Goal: Task Accomplishment & Management: Use online tool/utility

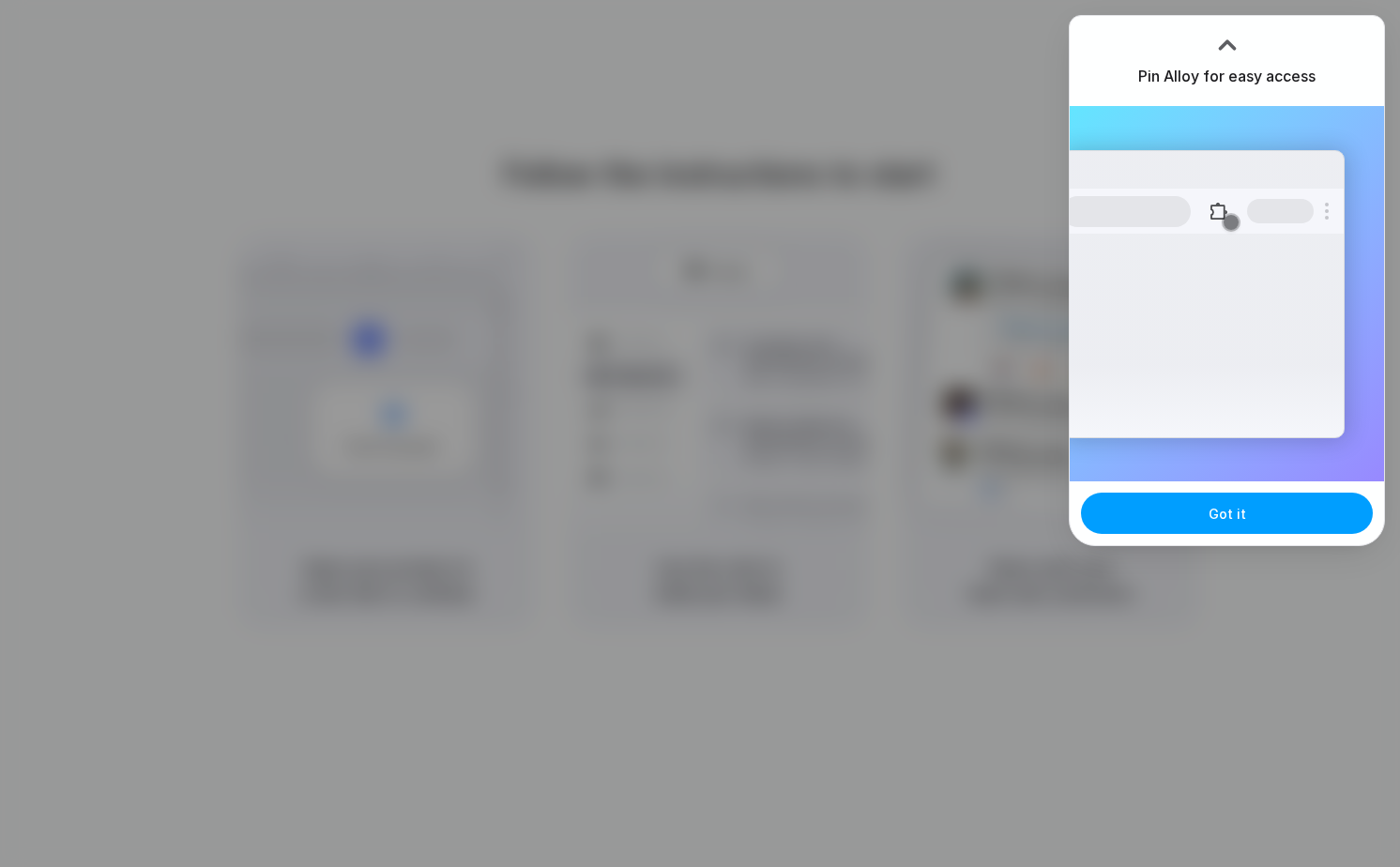
click at [1192, 515] on button "Got it" at bounding box center [1227, 513] width 292 height 41
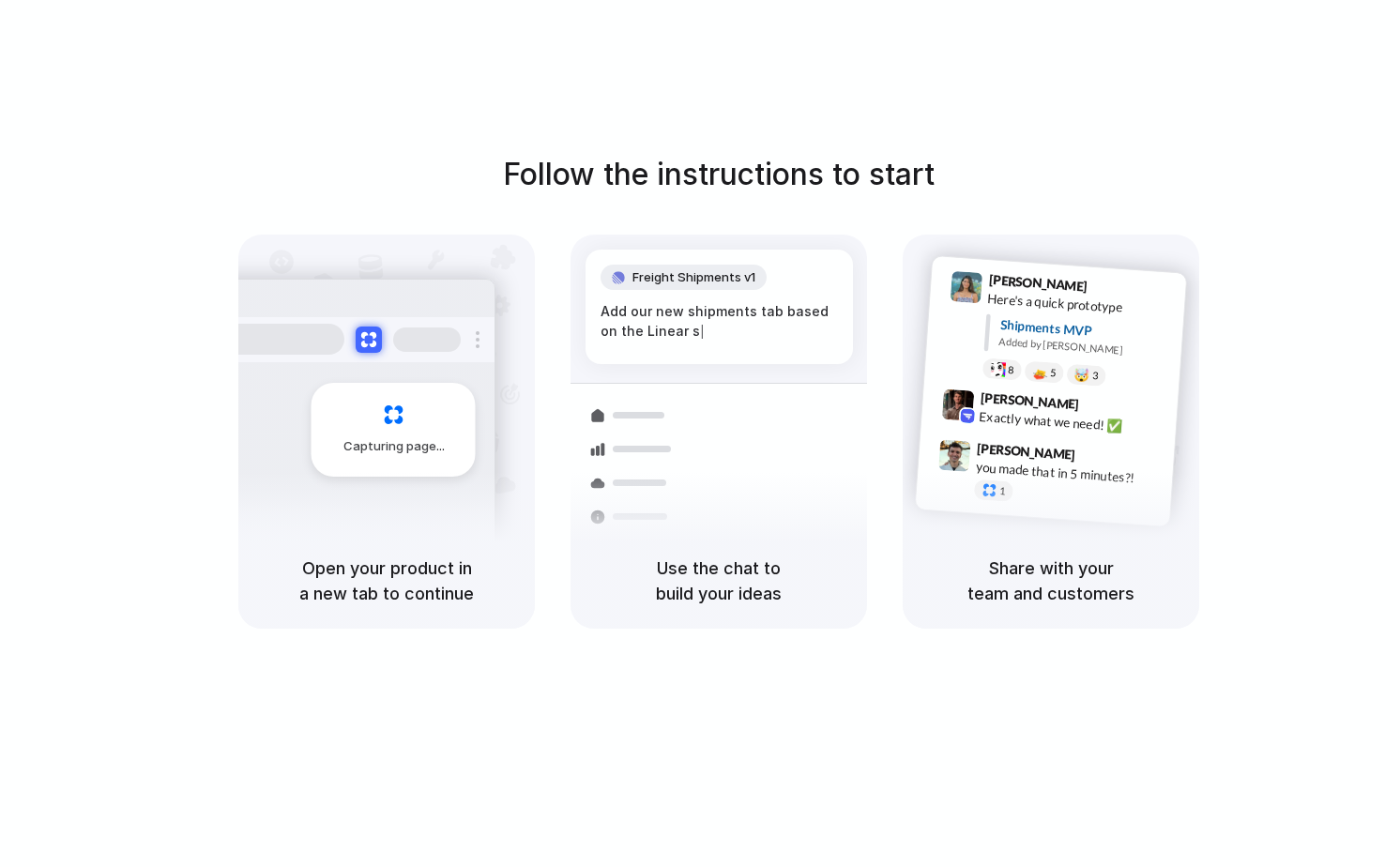
click at [625, 435] on div at bounding box center [634, 449] width 109 height 34
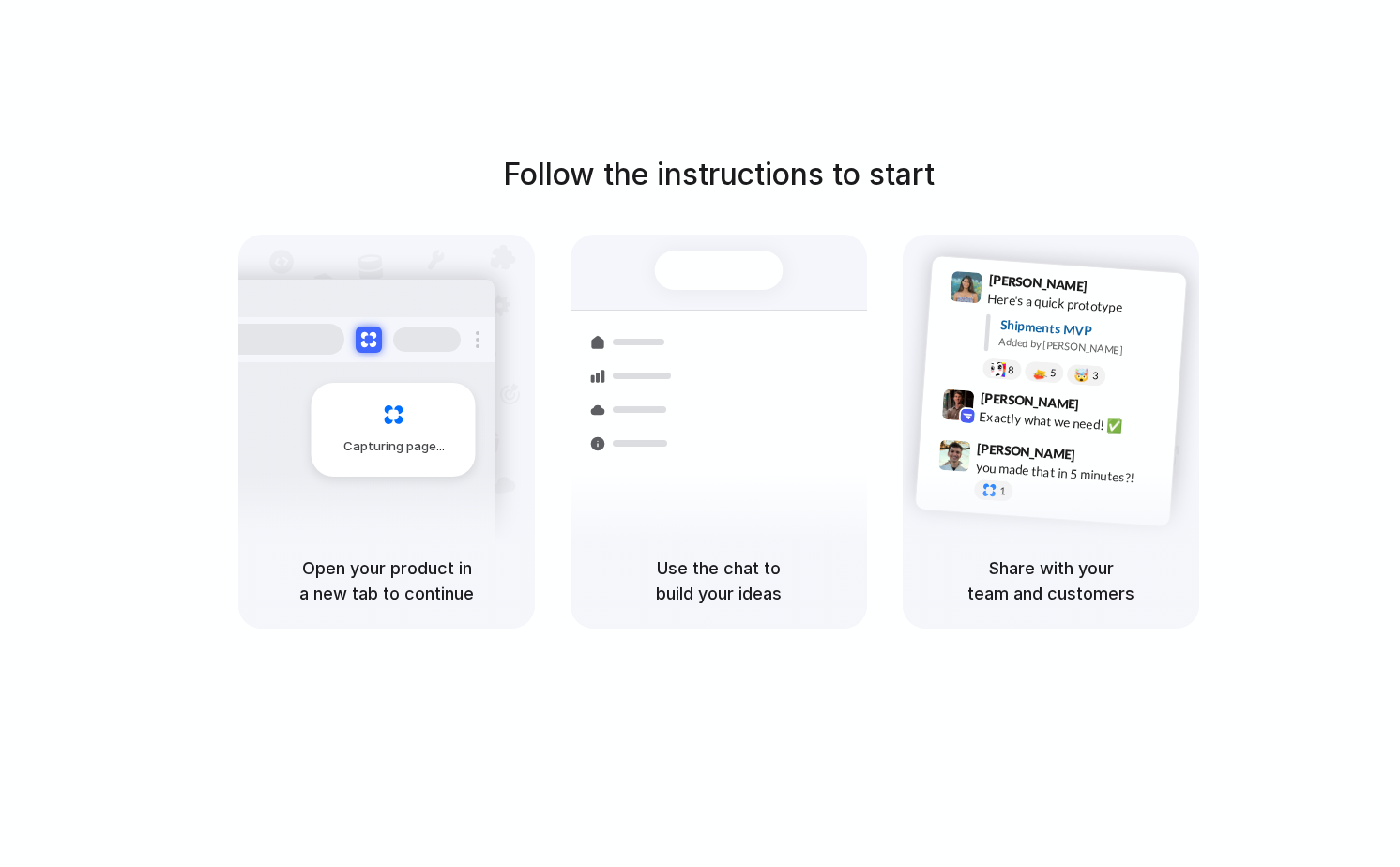
click at [724, 577] on h5 "Use the chat to build your ideas" at bounding box center [718, 581] width 251 height 51
drag, startPoint x: 651, startPoint y: 561, endPoint x: 787, endPoint y: 616, distance: 146.7
click at [787, 616] on div "Use the chat to build your ideas" at bounding box center [718, 580] width 297 height 95
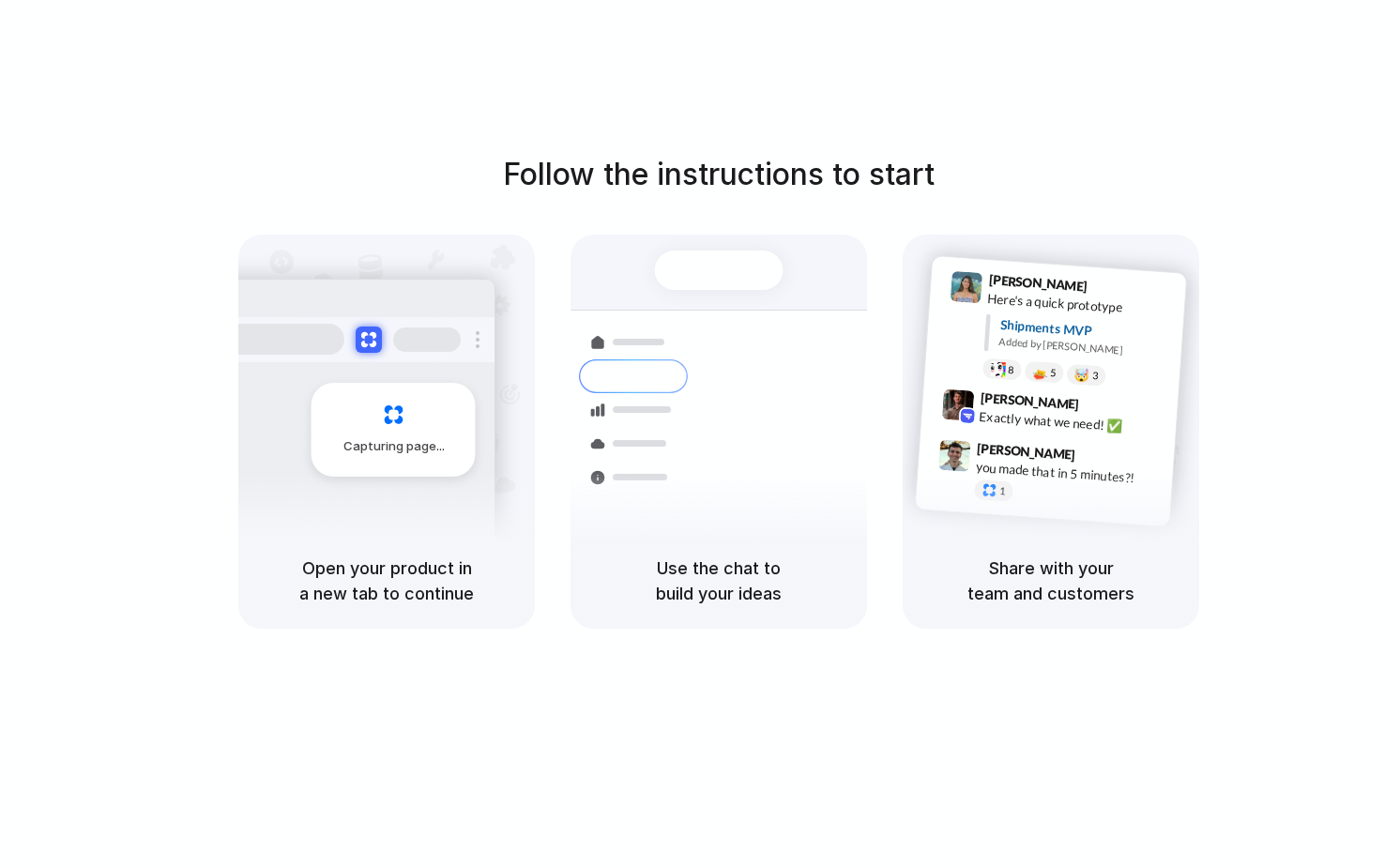
click at [788, 616] on div "Use the chat to build your ideas" at bounding box center [718, 580] width 297 height 95
drag, startPoint x: 788, startPoint y: 616, endPoint x: 615, endPoint y: 598, distance: 173.9
click at [619, 598] on div "Use the chat to build your ideas" at bounding box center [718, 580] width 297 height 95
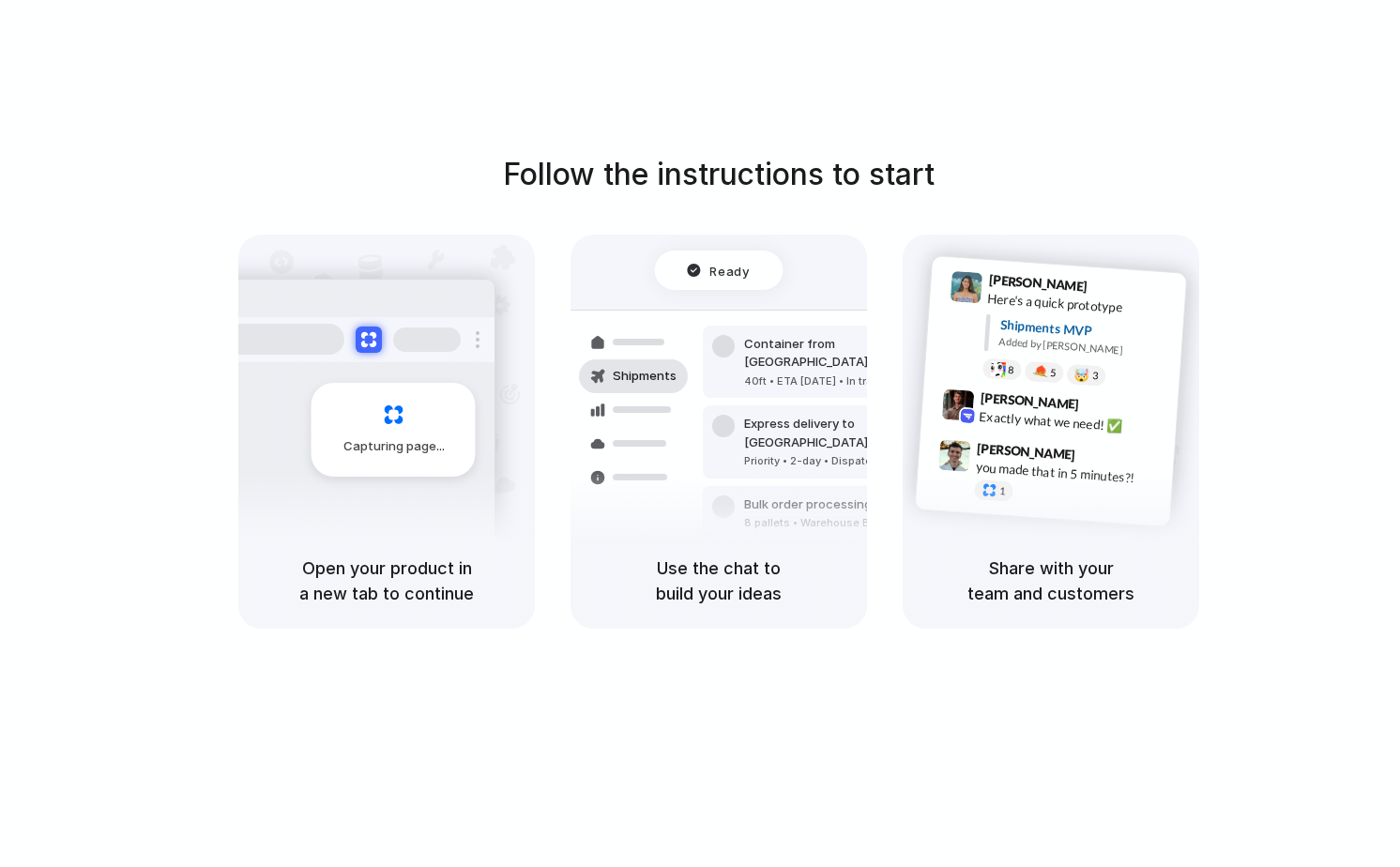
drag, startPoint x: 988, startPoint y: 571, endPoint x: 1127, endPoint y: 602, distance: 142.4
click at [1122, 602] on h5 "Share with your team and customers" at bounding box center [1050, 581] width 251 height 51
click at [1127, 602] on h5 "Share with your team and customers" at bounding box center [1050, 581] width 251 height 51
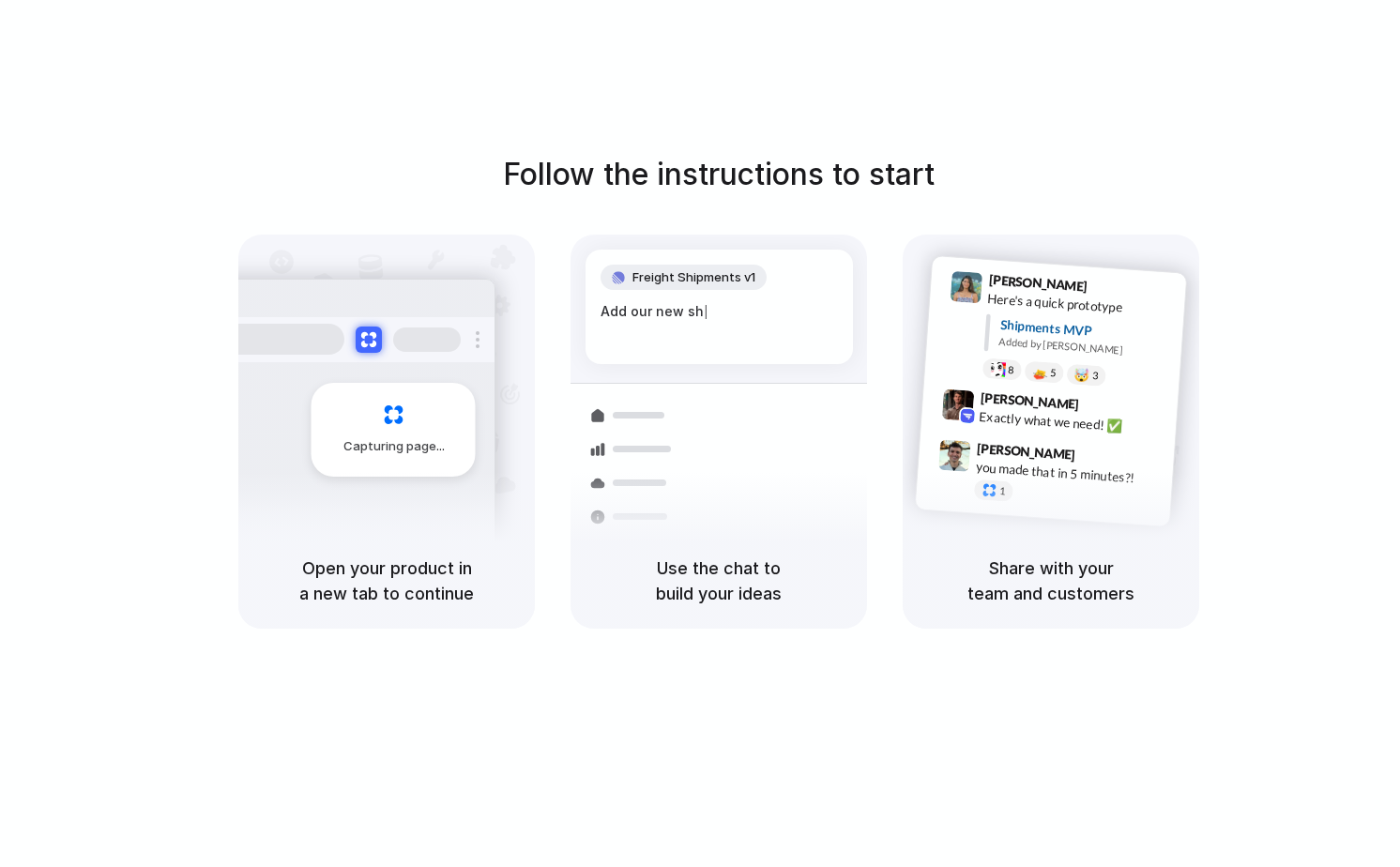
click at [814, 557] on h5 "Use the chat to build your ideas" at bounding box center [718, 581] width 251 height 51
